Goal: Navigation & Orientation: Understand site structure

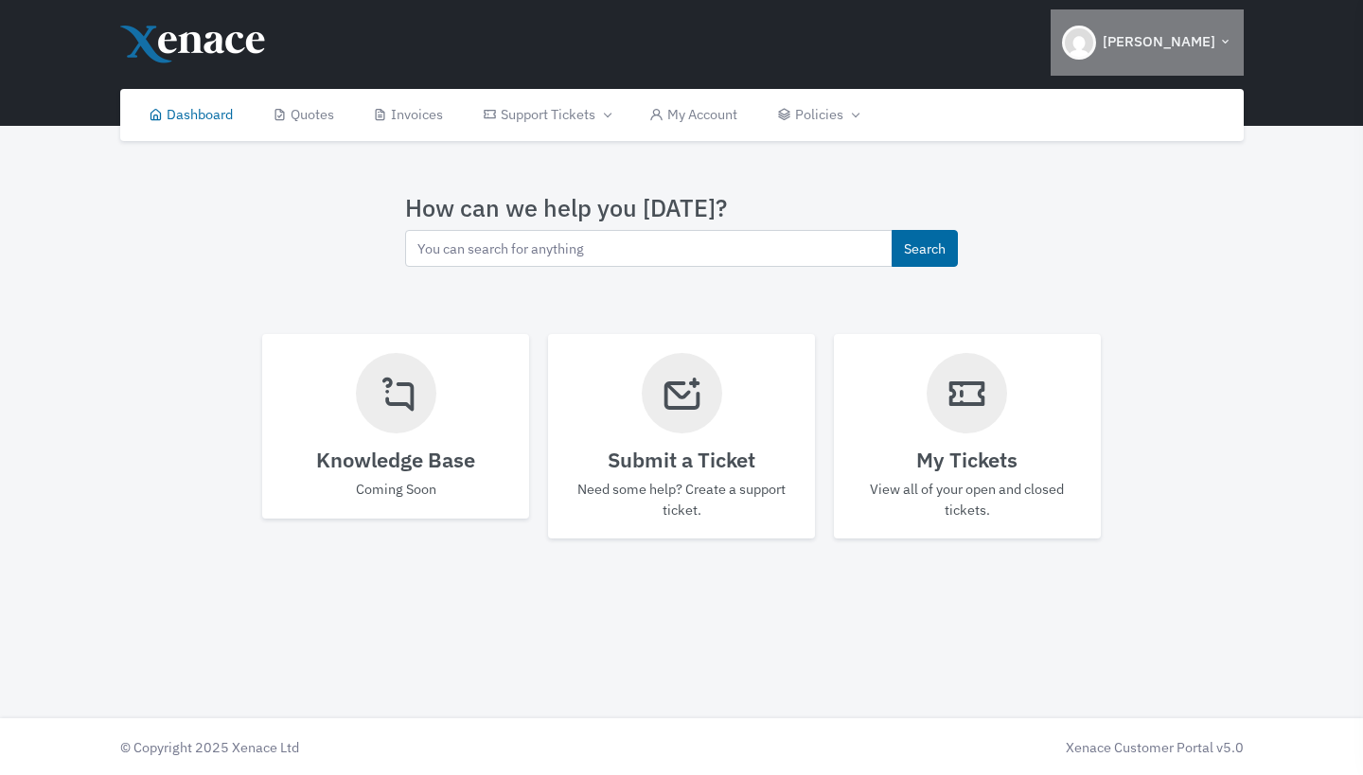
click at [1226, 41] on icon "button" at bounding box center [1225, 42] width 14 height 22
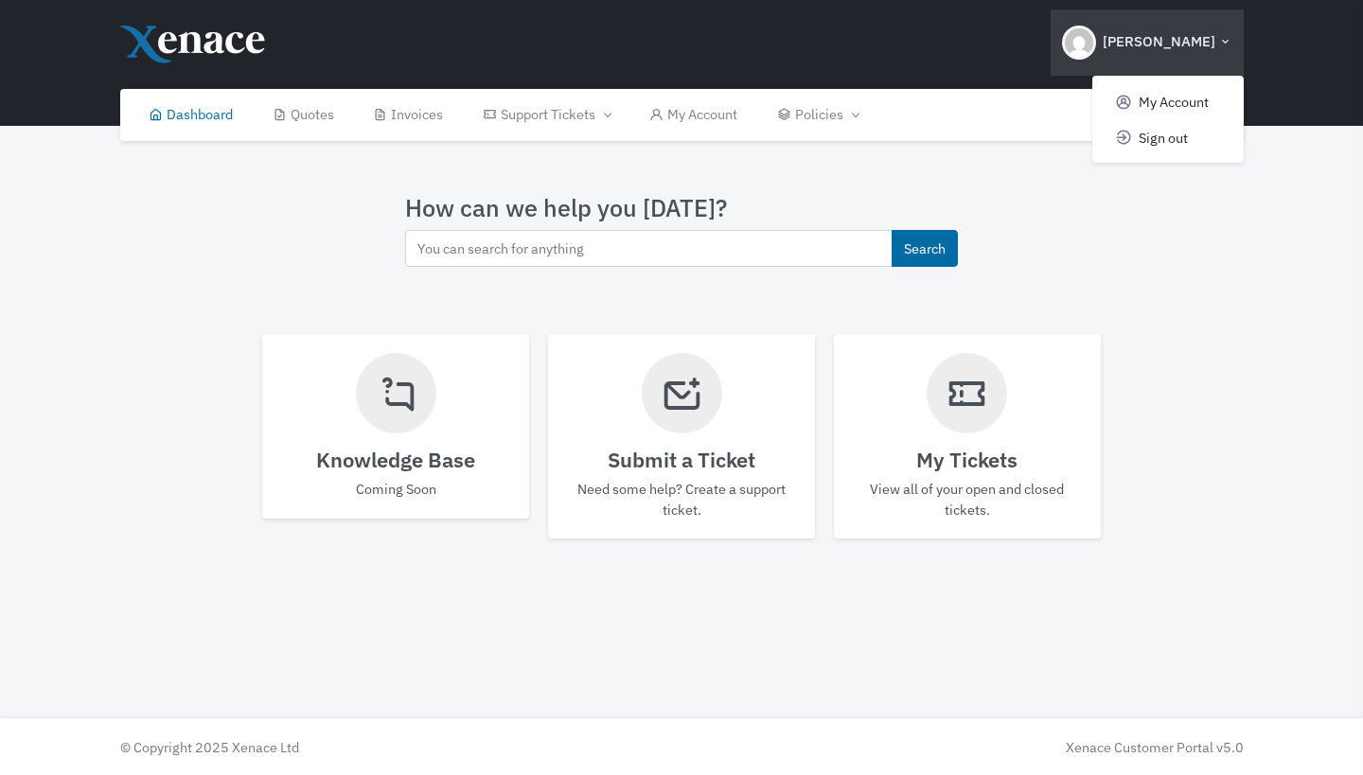
click at [1229, 43] on icon "button" at bounding box center [1225, 42] width 14 height 22
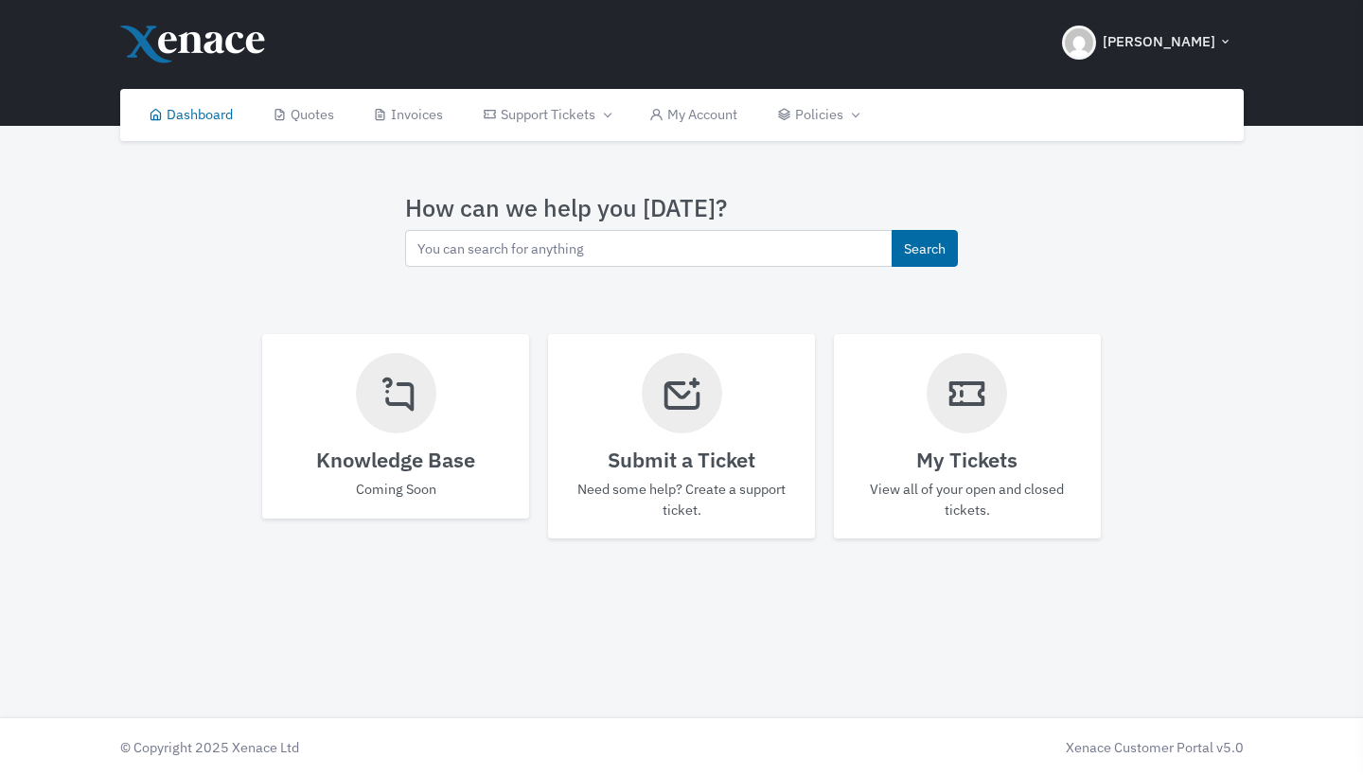
click at [1230, 42] on icon "button" at bounding box center [1225, 42] width 14 height 22
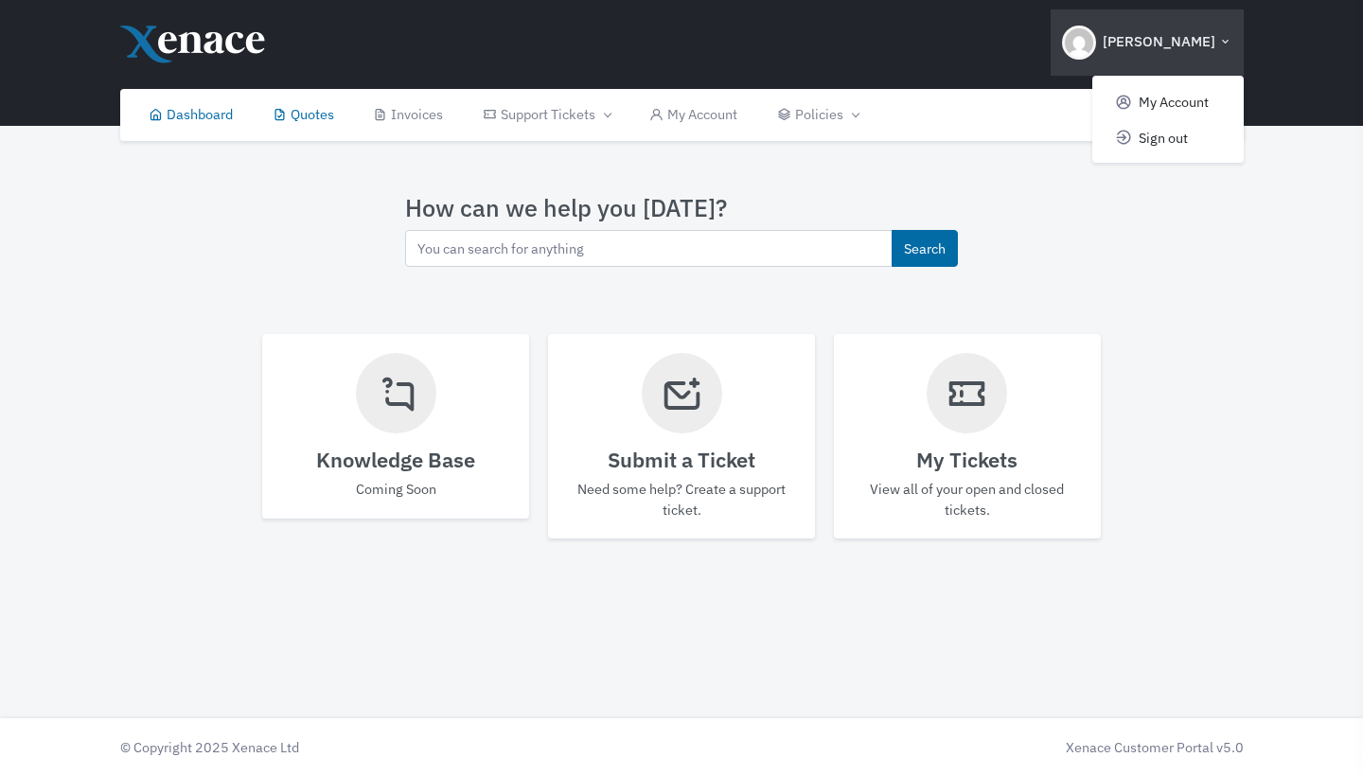
click at [315, 109] on link "Quotes" at bounding box center [303, 115] width 101 height 52
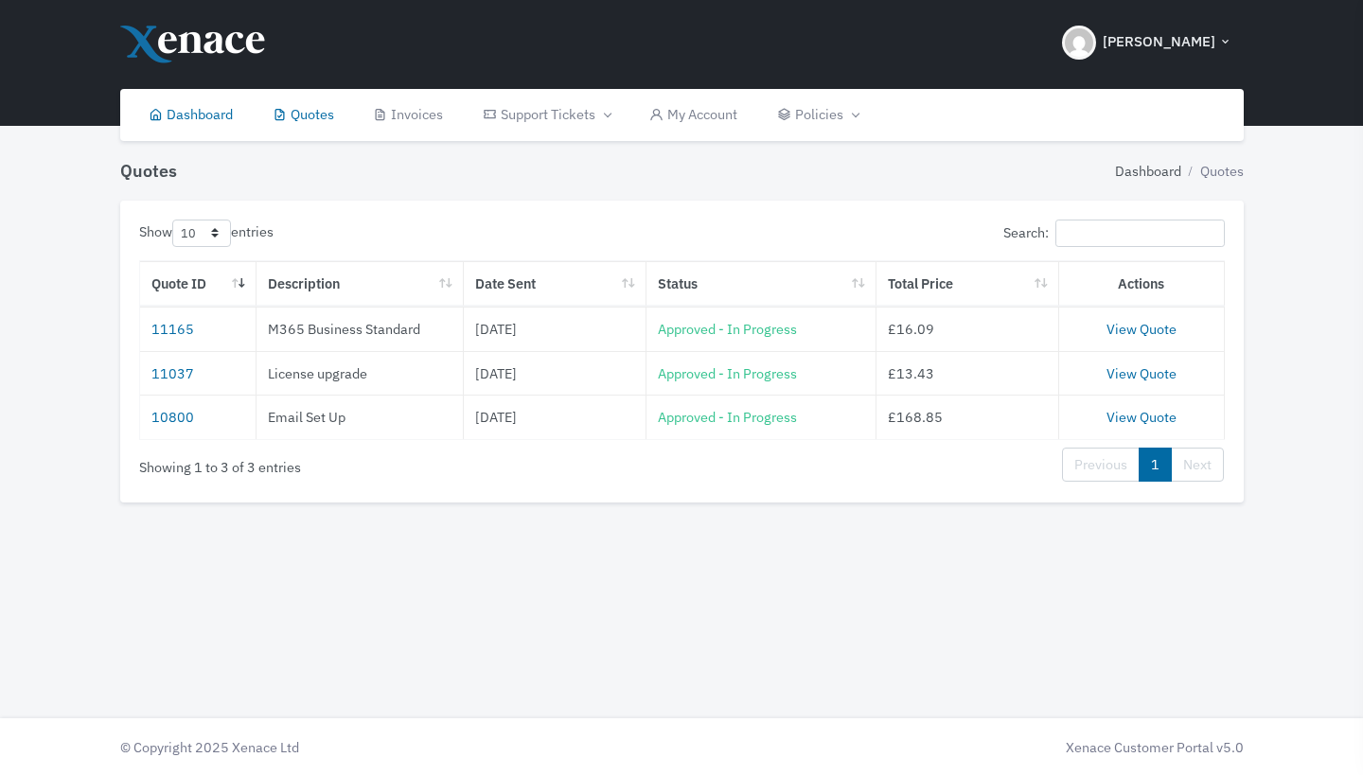
click at [224, 124] on link "Dashboard" at bounding box center [192, 115] width 124 height 52
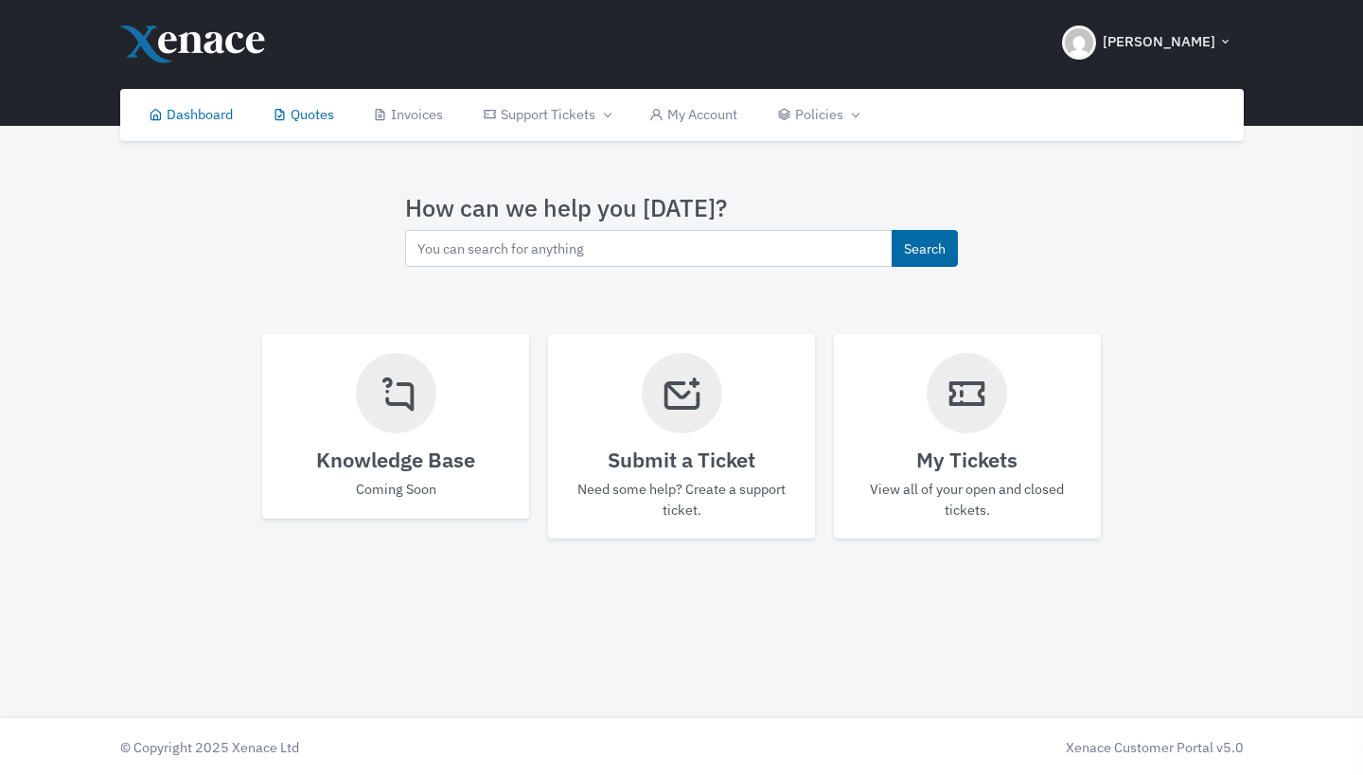
click at [327, 128] on link "Quotes" at bounding box center [303, 115] width 101 height 52
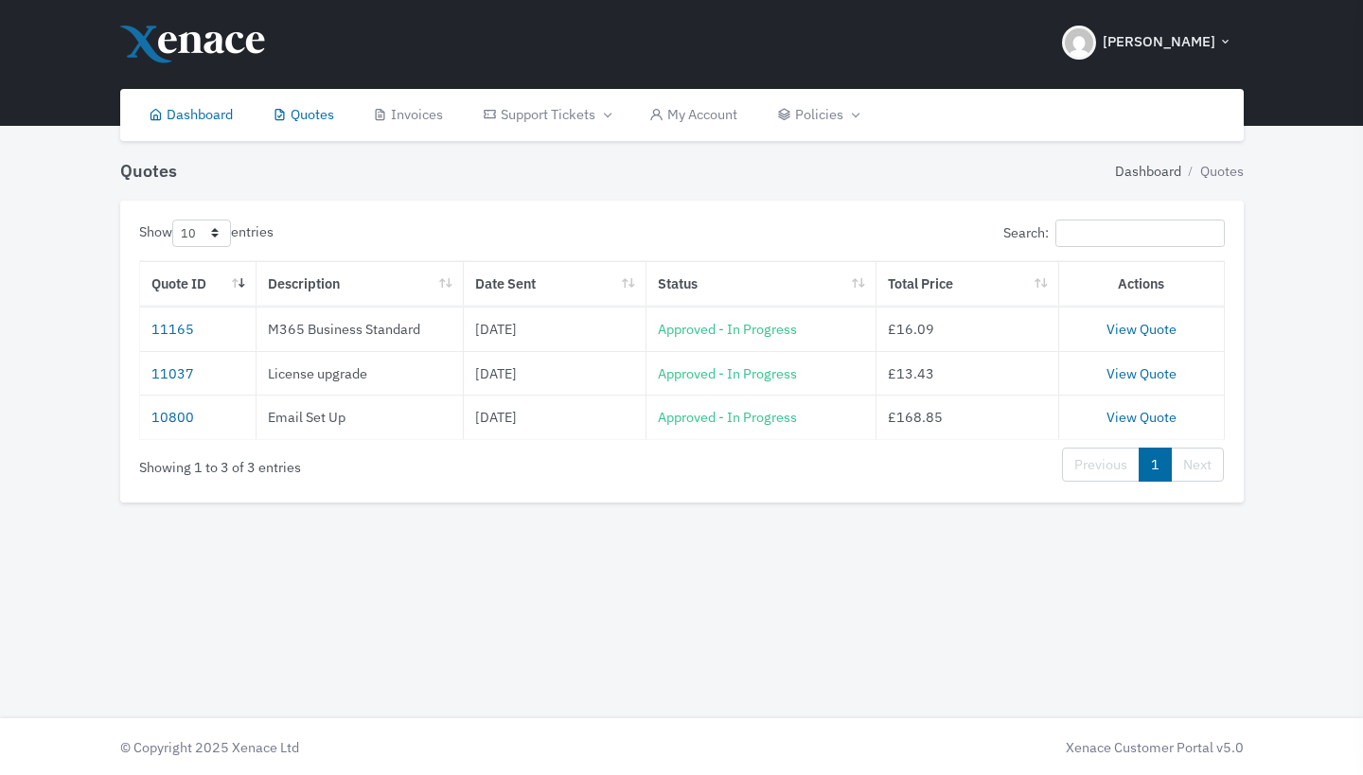
click at [217, 124] on link "Dashboard" at bounding box center [192, 115] width 124 height 52
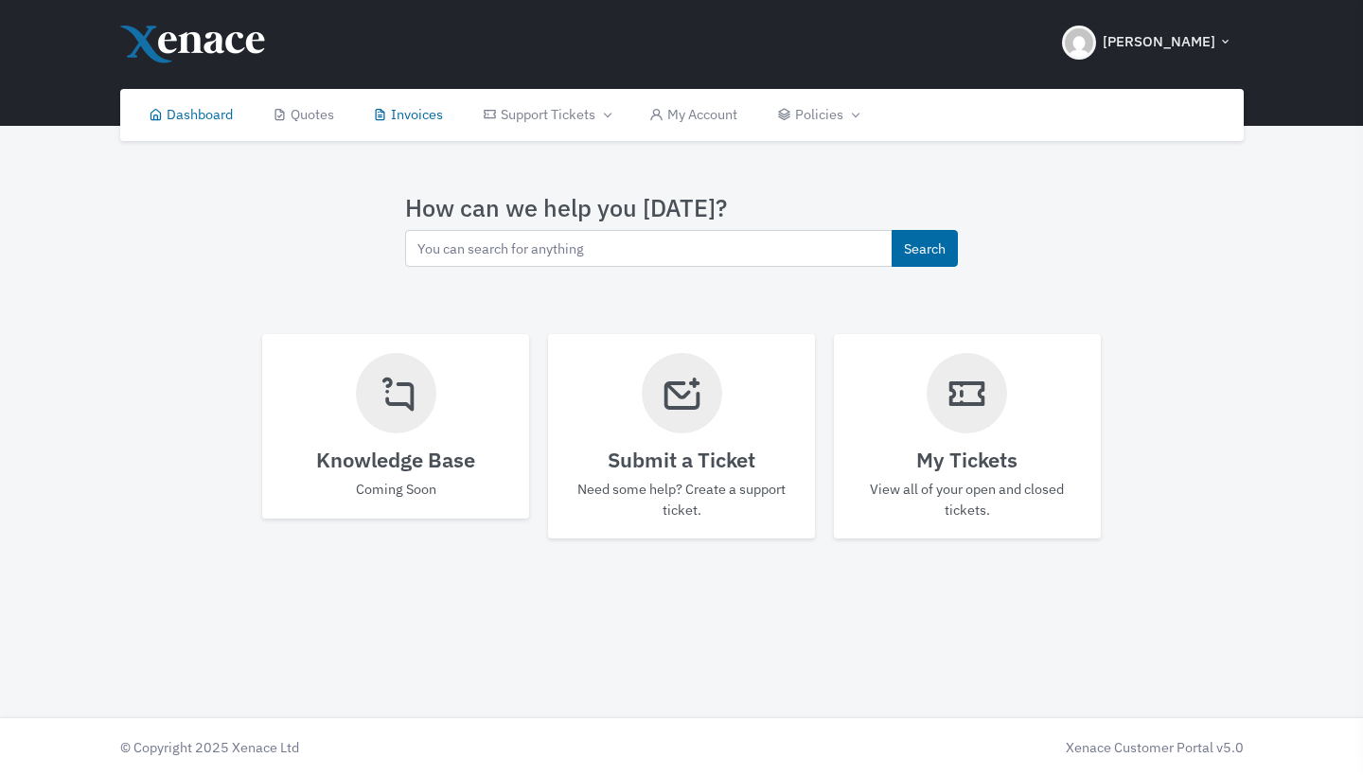
click at [429, 115] on link "Invoices" at bounding box center [409, 115] width 110 height 52
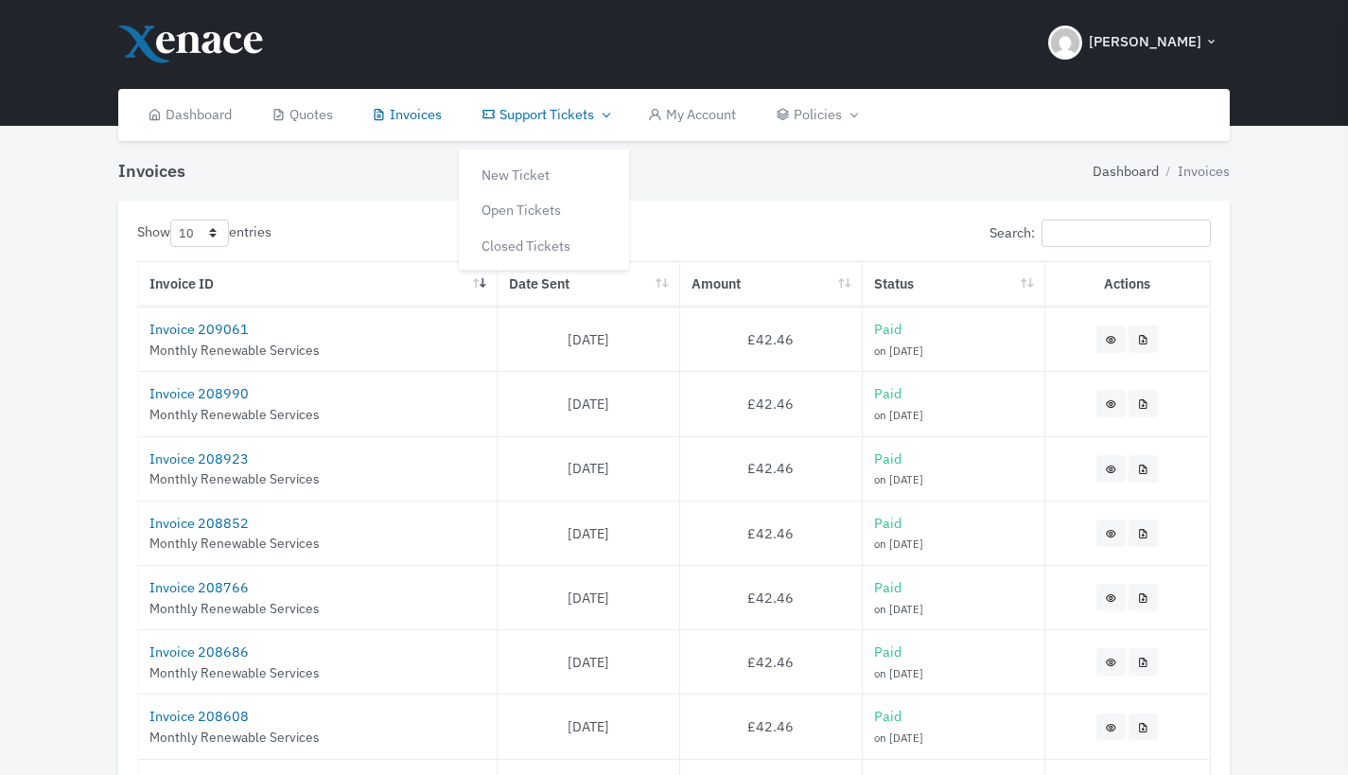
click at [534, 115] on link "Support Tickets" at bounding box center [545, 115] width 167 height 52
click at [721, 114] on link "My Account" at bounding box center [693, 115] width 128 height 52
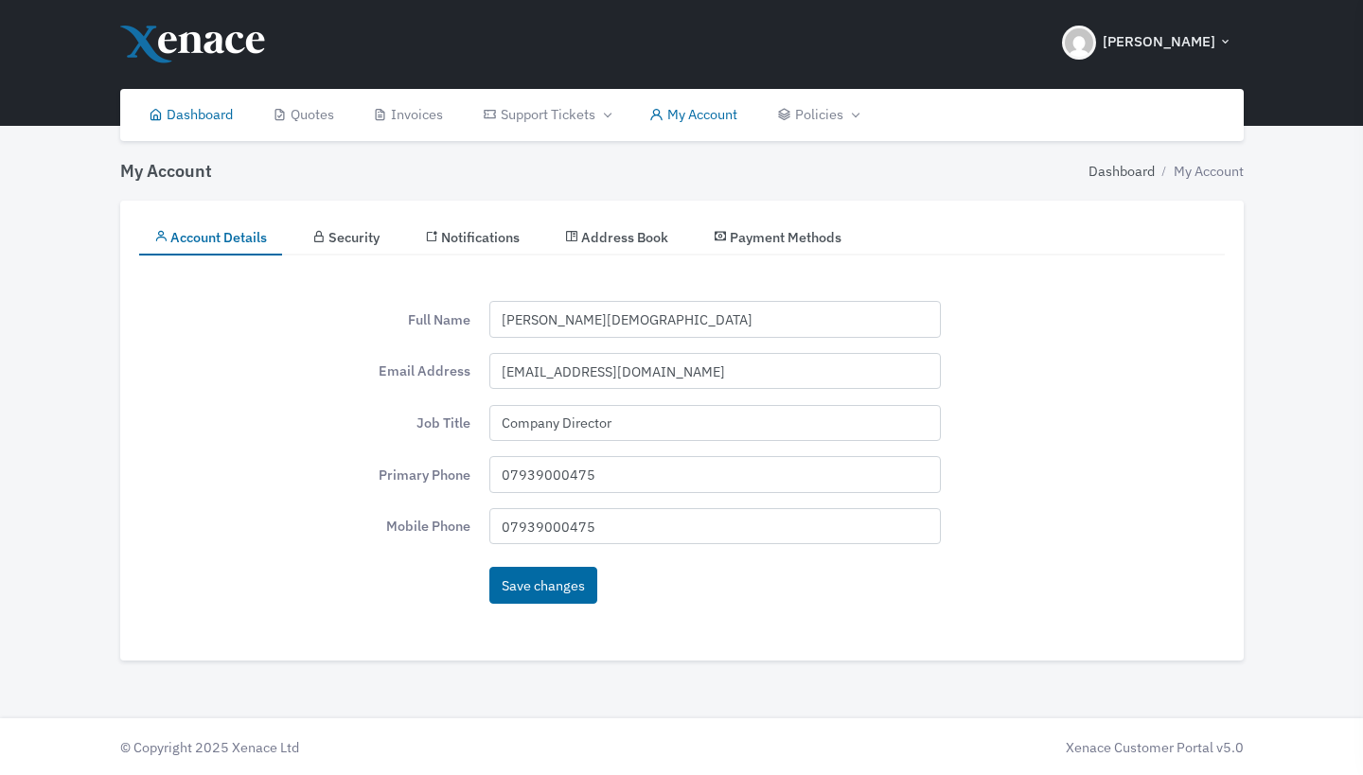
click at [218, 116] on link "Dashboard" at bounding box center [192, 115] width 124 height 52
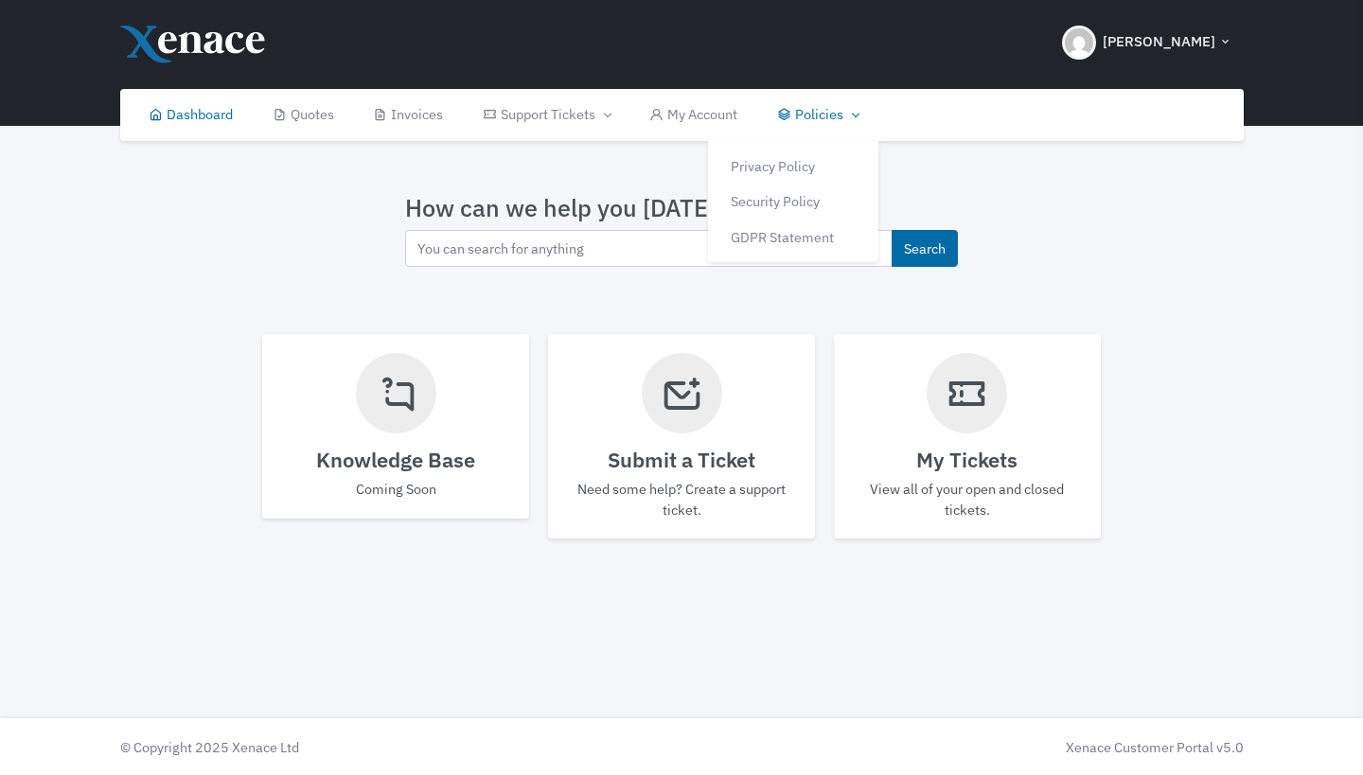
click at [629, 106] on link "Policies" at bounding box center [546, 115] width 167 height 52
